Goal: Task Accomplishment & Management: Manage account settings

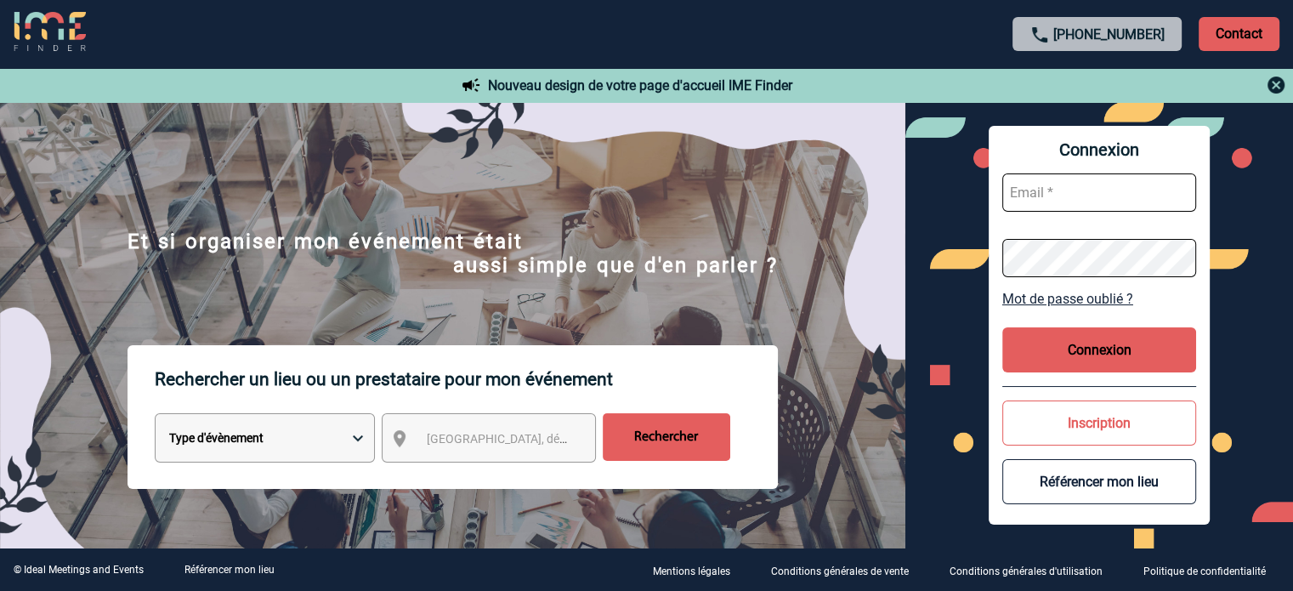
type input "ydeclercq@ime-groupe.com"
click at [1073, 355] on button "Connexion" at bounding box center [1099, 349] width 194 height 45
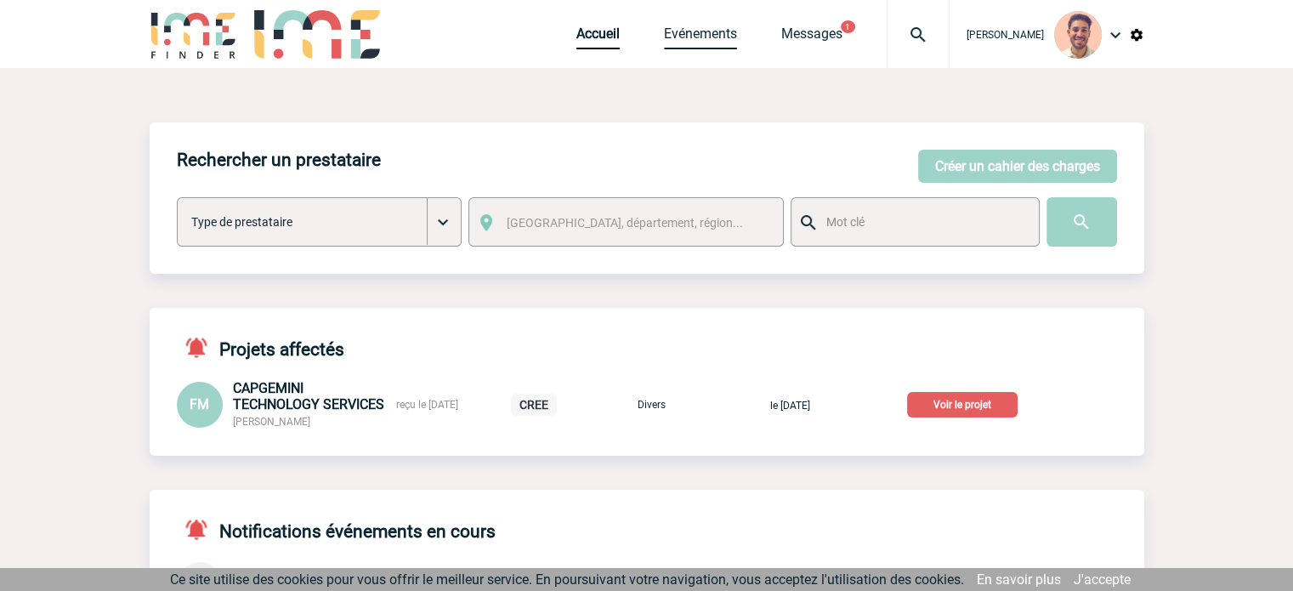
click at [681, 35] on link "Evénements" at bounding box center [700, 37] width 73 height 24
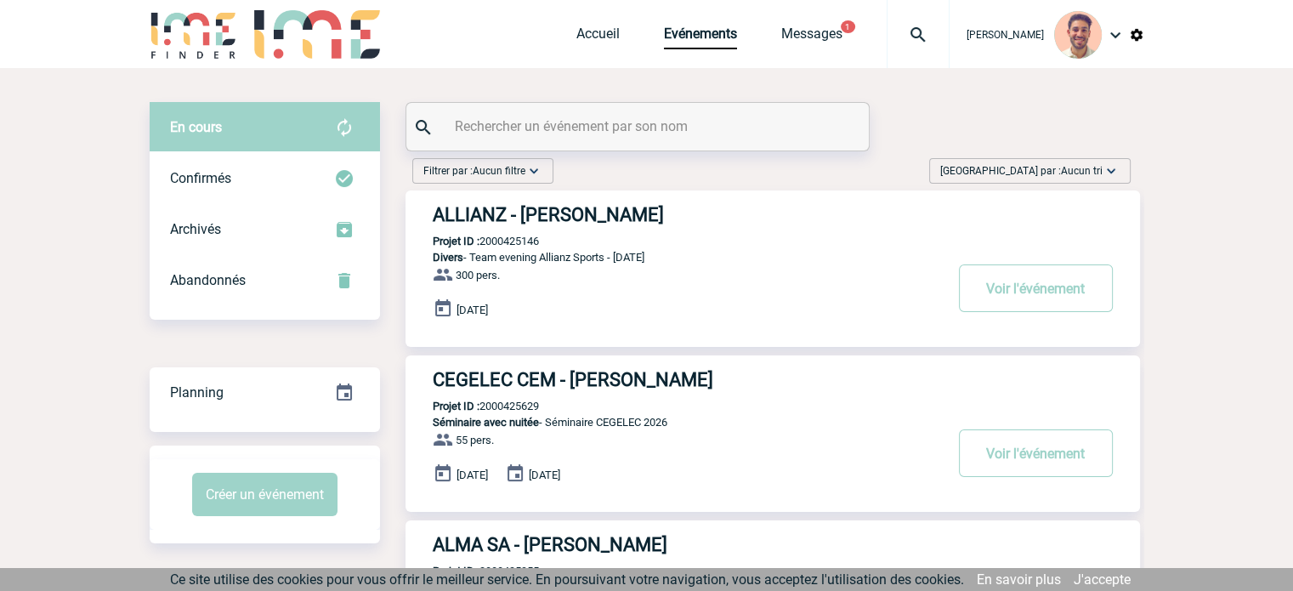
click at [651, 106] on div at bounding box center [637, 127] width 462 height 48
click at [644, 115] on input "text" at bounding box center [639, 126] width 378 height 25
paste input "2000425429"
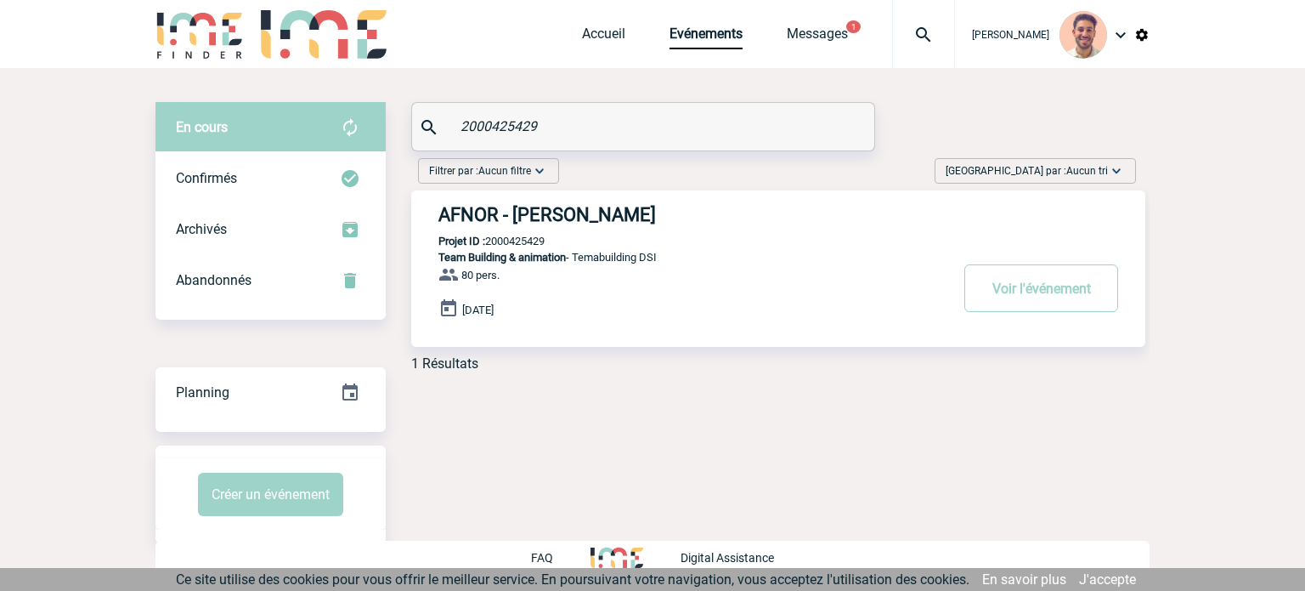
type input "2000425429"
click at [591, 217] on h3 "AFNOR - Sylvia MARCET" at bounding box center [694, 214] width 510 height 21
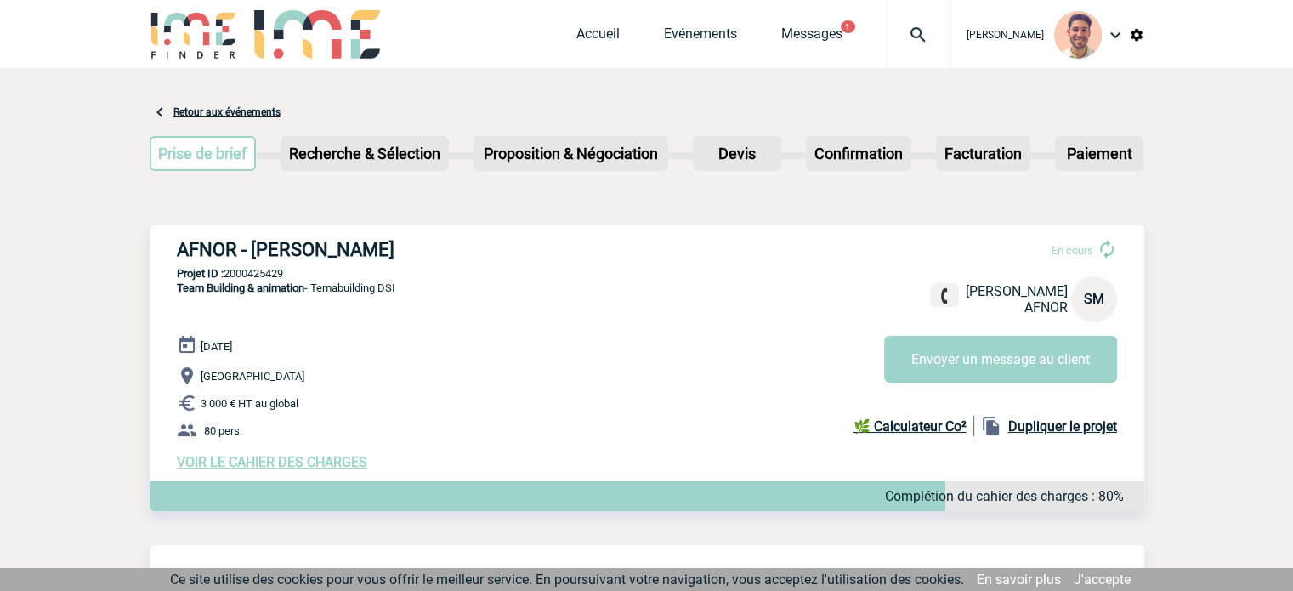
click at [350, 465] on span "VOIR LE CAHIER DES CHARGES" at bounding box center [272, 462] width 190 height 16
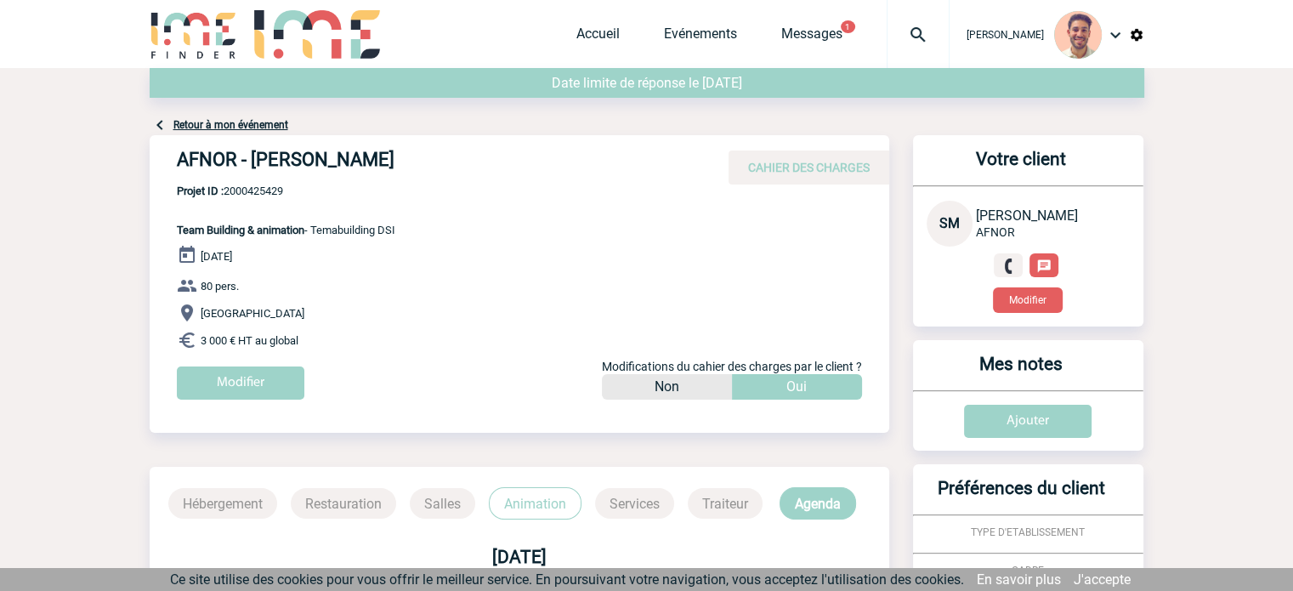
click at [268, 399] on div "Modifier" at bounding box center [533, 389] width 712 height 46
click at [268, 380] on input "Modifier" at bounding box center [240, 382] width 127 height 33
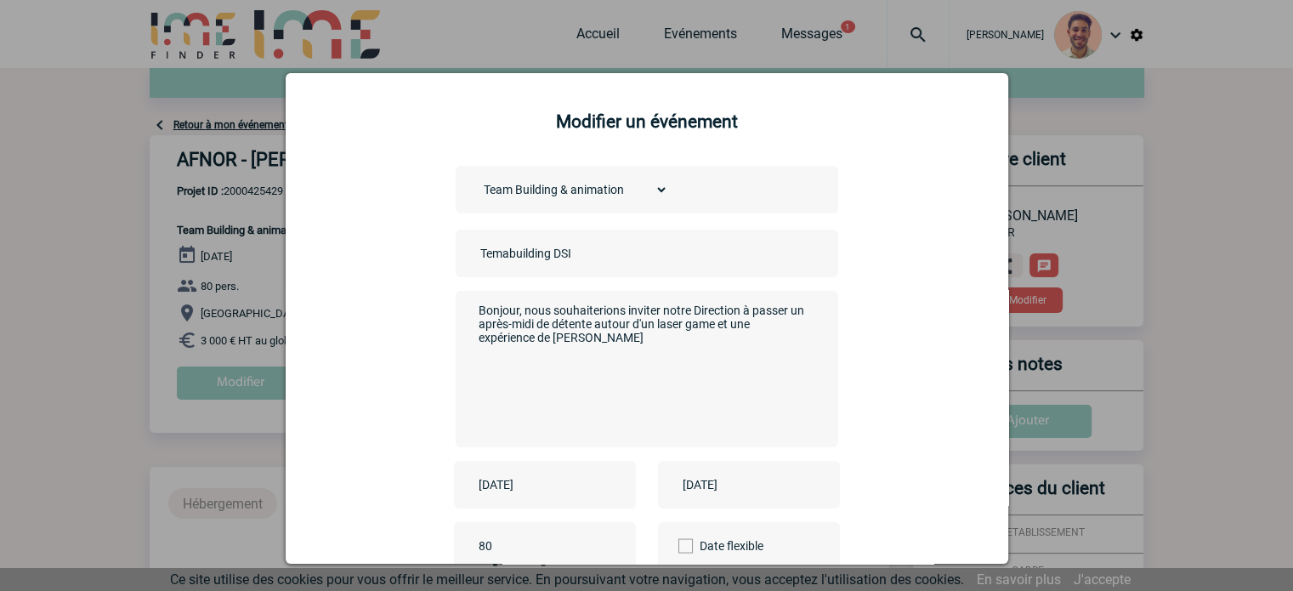
click at [512, 480] on input "[DATE]" at bounding box center [532, 484] width 117 height 22
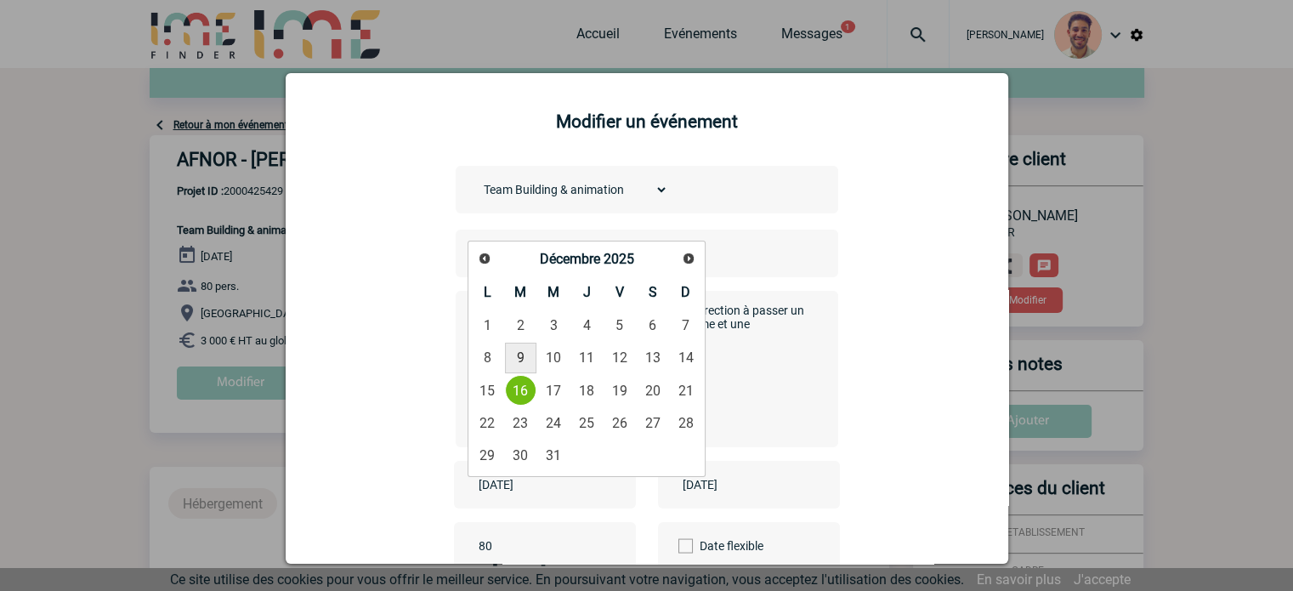
click at [516, 363] on link "9" at bounding box center [520, 357] width 31 height 31
type input "[DATE]"
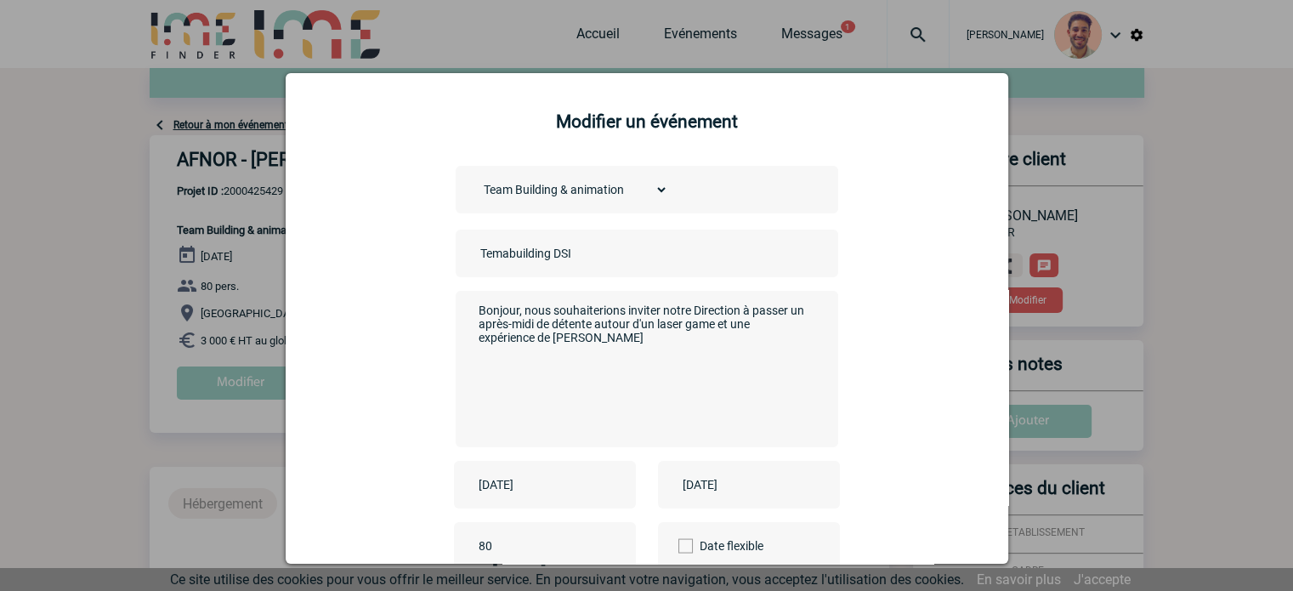
click at [726, 489] on input "[DATE]" at bounding box center [736, 484] width 117 height 22
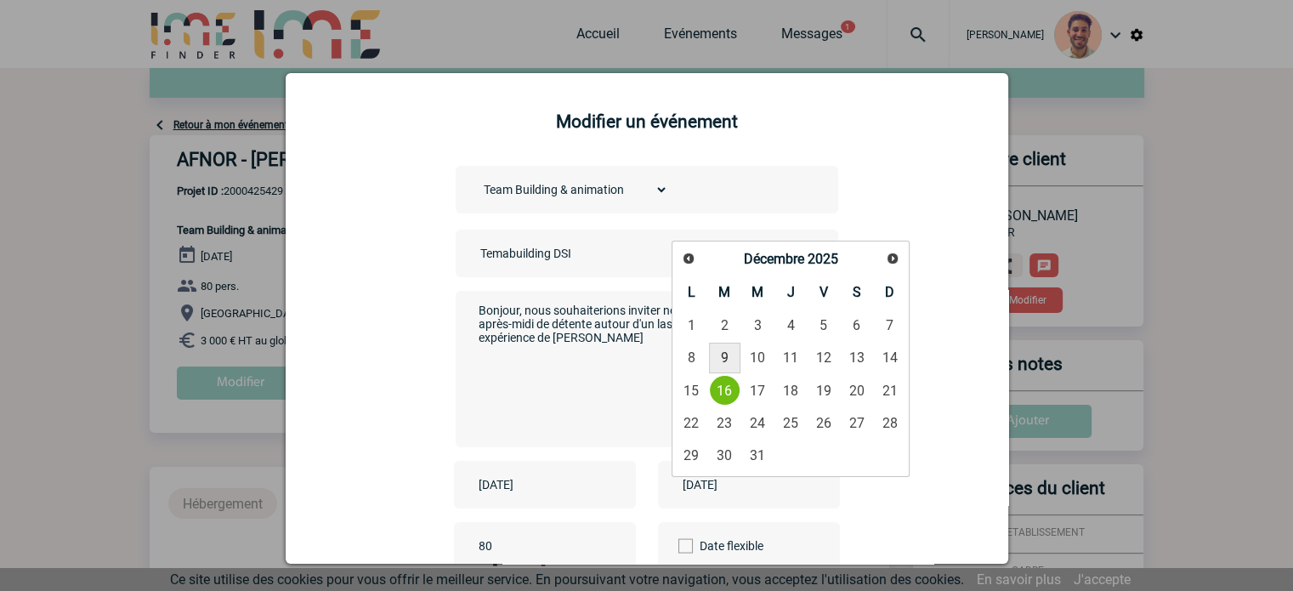
click at [721, 364] on link "9" at bounding box center [724, 357] width 31 height 31
type input "[DATE]"
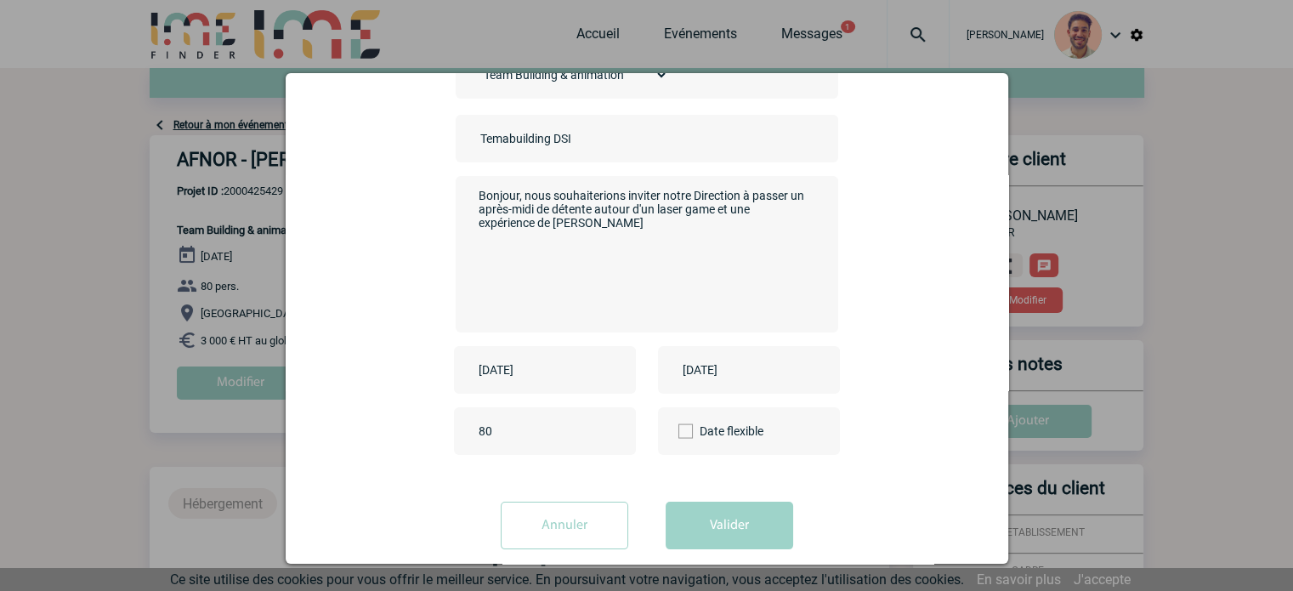
scroll to position [140, 0]
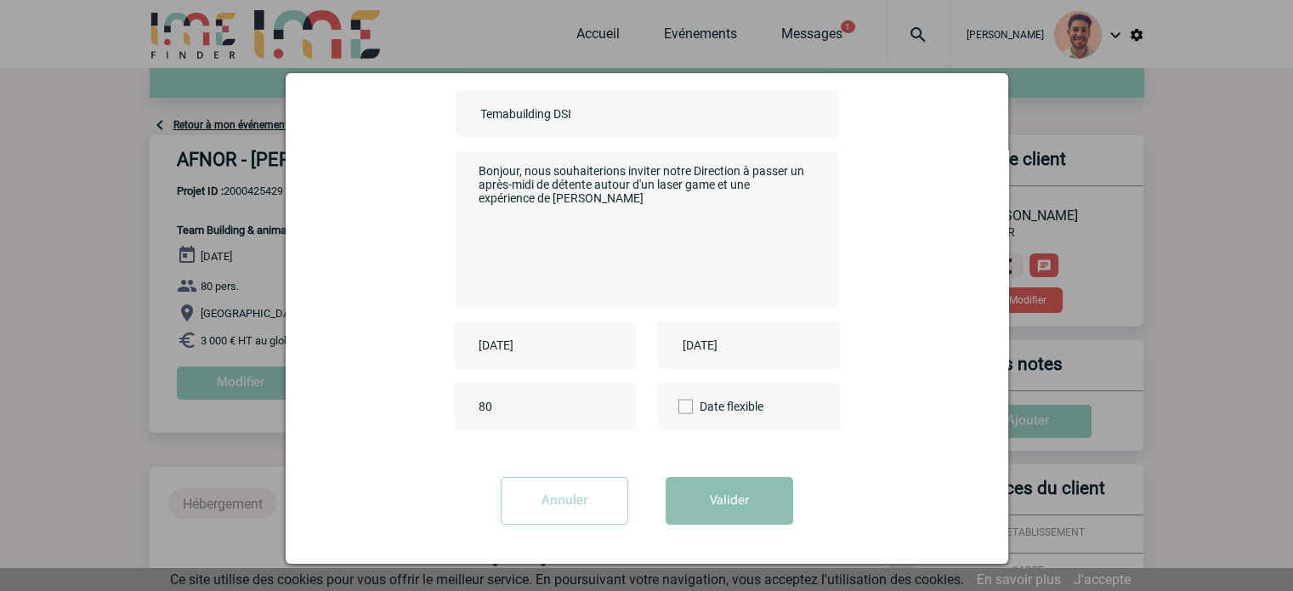
click at [727, 501] on button "Valider" at bounding box center [728, 501] width 127 height 48
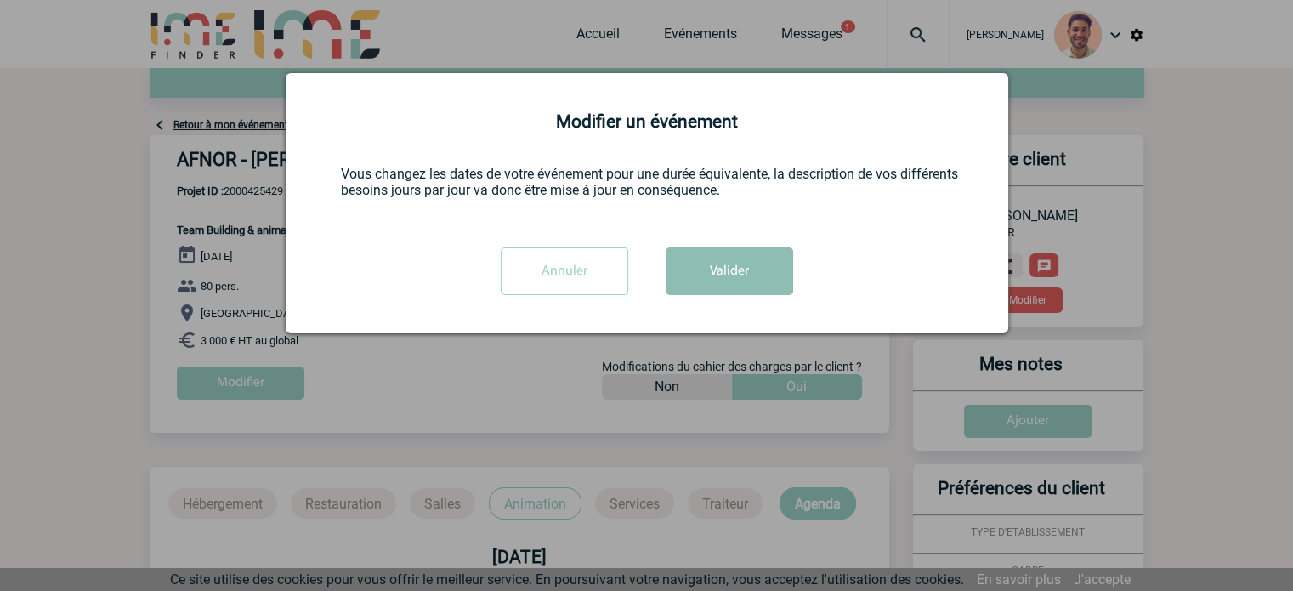
click at [732, 269] on button "Valider" at bounding box center [728, 271] width 127 height 48
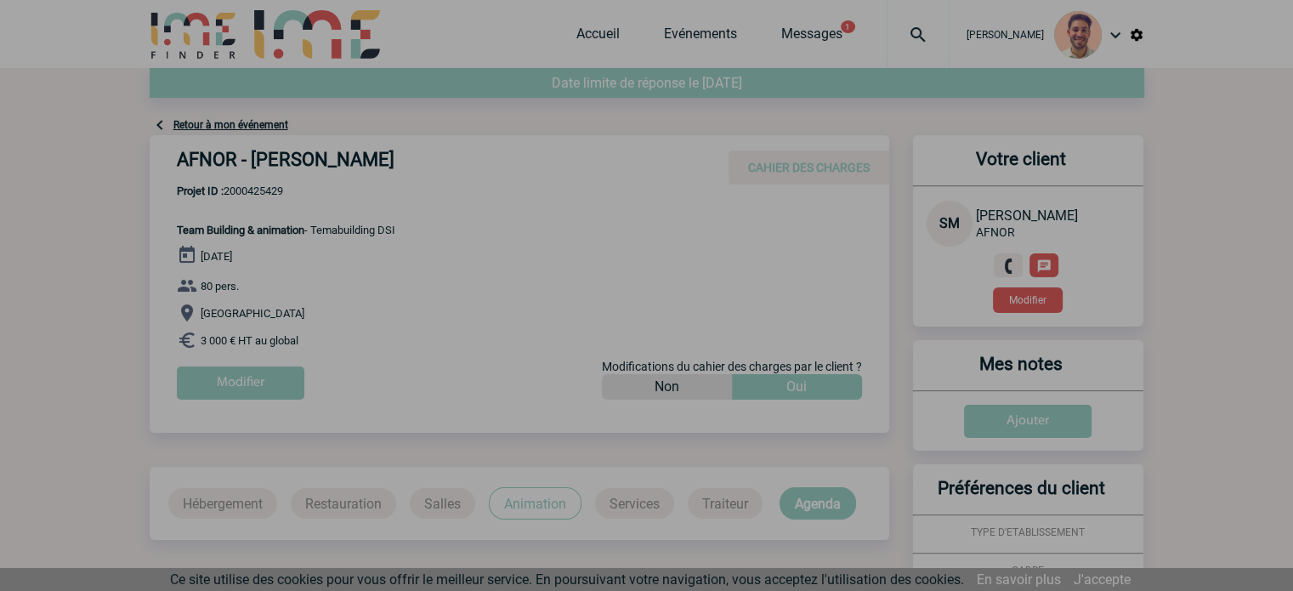
click at [740, 275] on div at bounding box center [646, 295] width 1293 height 591
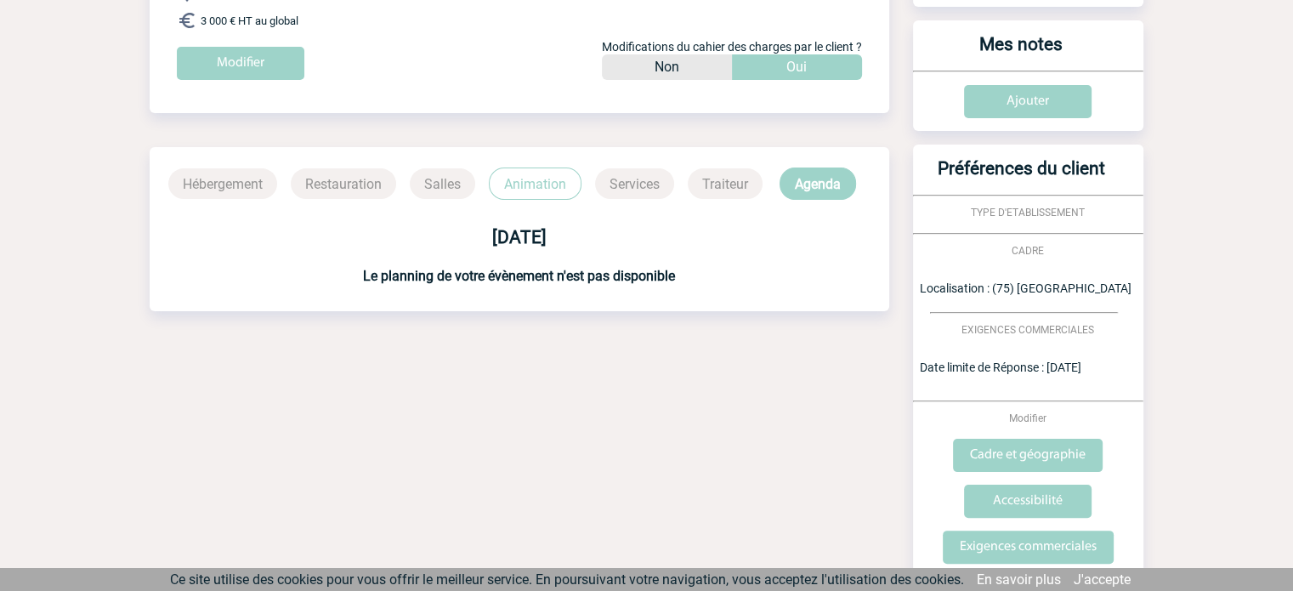
scroll to position [340, 0]
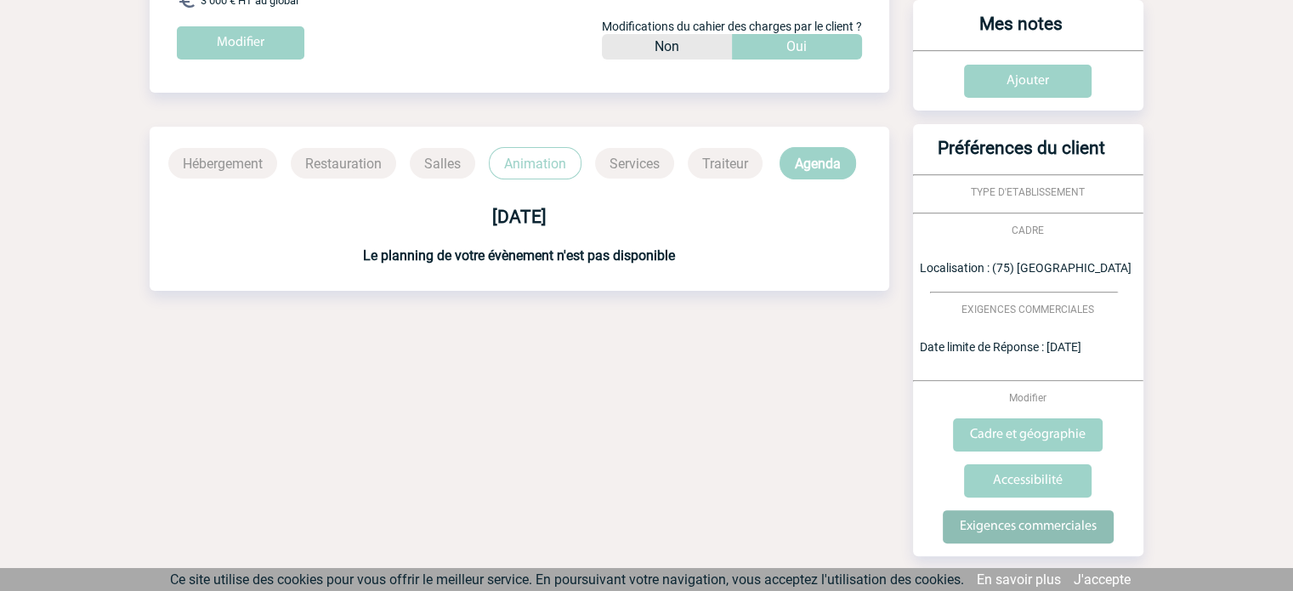
click at [1063, 533] on input "Exigences commerciales" at bounding box center [1027, 526] width 171 height 33
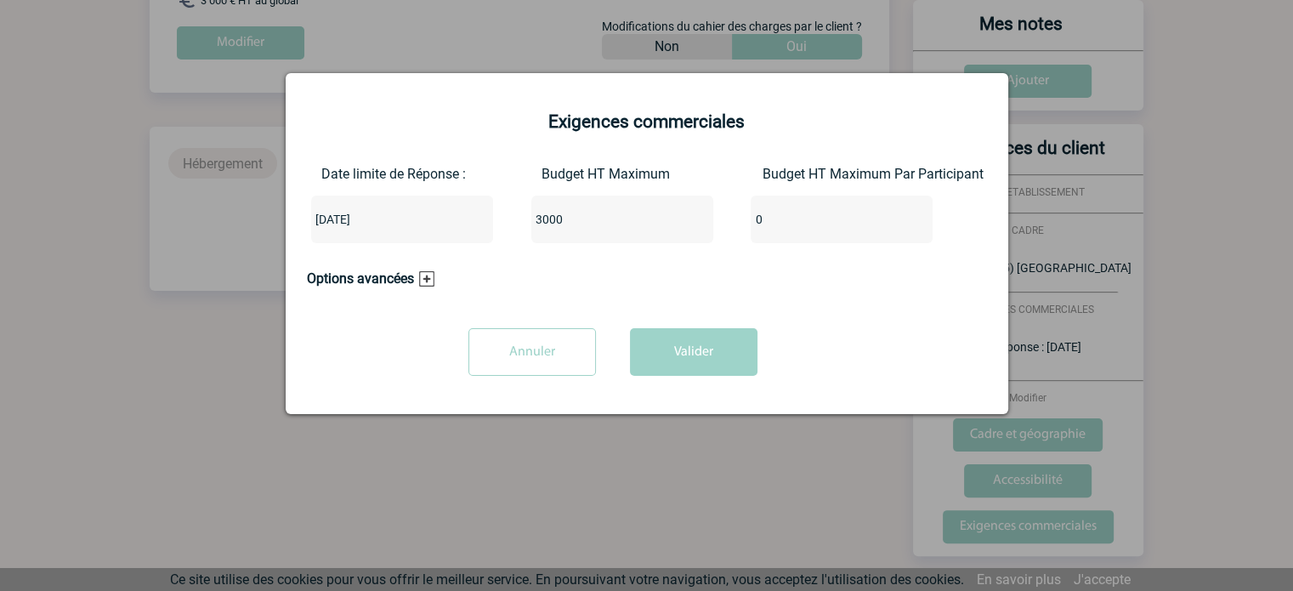
click at [585, 230] on input "3000" at bounding box center [611, 219] width 160 height 22
type input "3"
type input "4500"
click at [704, 382] on div "Annuler Valider" at bounding box center [613, 358] width 612 height 60
click at [697, 368] on button "Valider" at bounding box center [693, 352] width 127 height 48
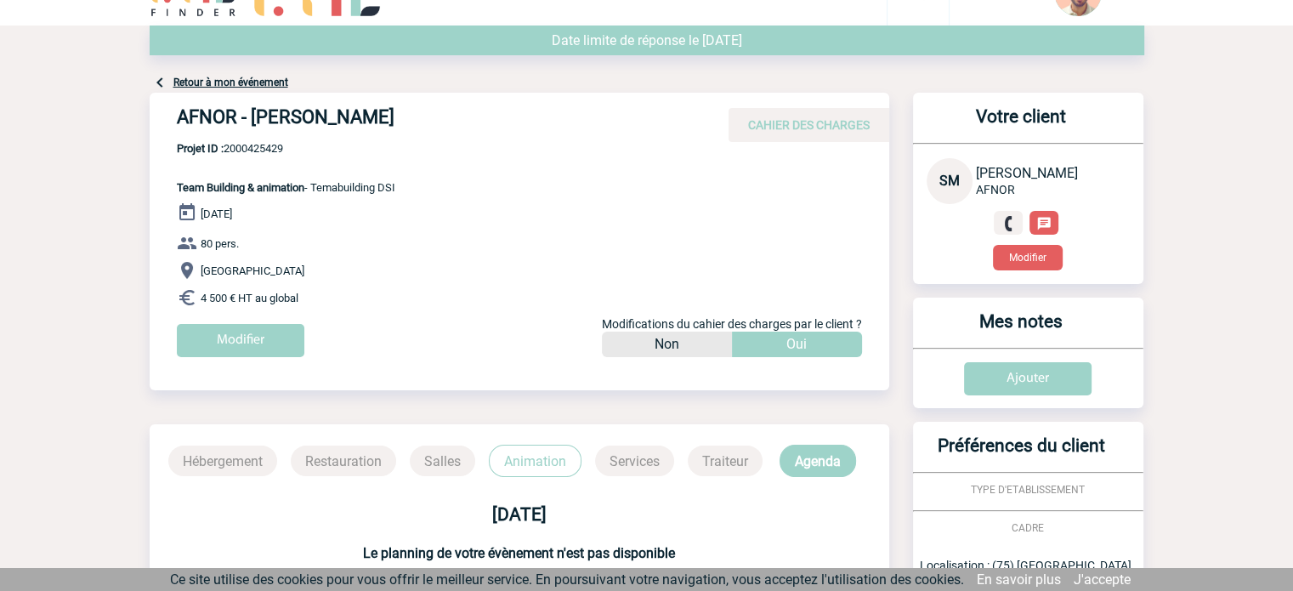
scroll to position [0, 0]
